Goal: Find contact information: Find contact information

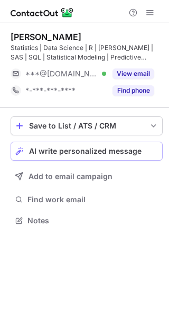
scroll to position [213, 169]
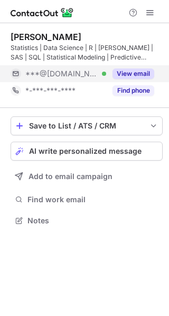
click at [106, 67] on div "View email" at bounding box center [130, 73] width 48 height 17
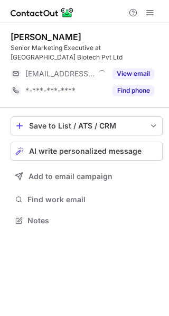
scroll to position [213, 169]
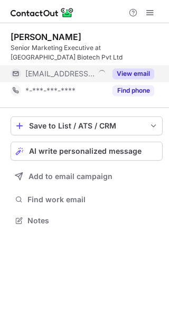
click at [133, 66] on div "View email" at bounding box center [130, 73] width 48 height 17
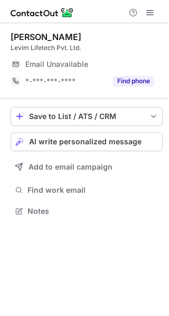
scroll to position [5, 5]
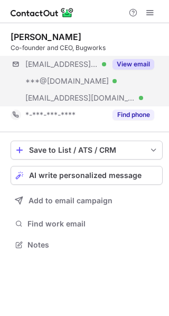
scroll to position [237, 169]
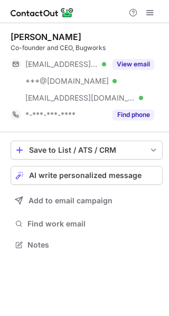
click at [135, 54] on div "Anand Anandkumar Co-founder and CEO, Bugworks ***@cellworksgroup.com Verified *…" at bounding box center [87, 78] width 152 height 92
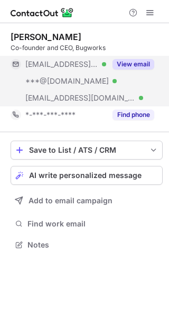
click at [127, 66] on button "View email" at bounding box center [133, 64] width 42 height 11
